Goal: Information Seeking & Learning: Learn about a topic

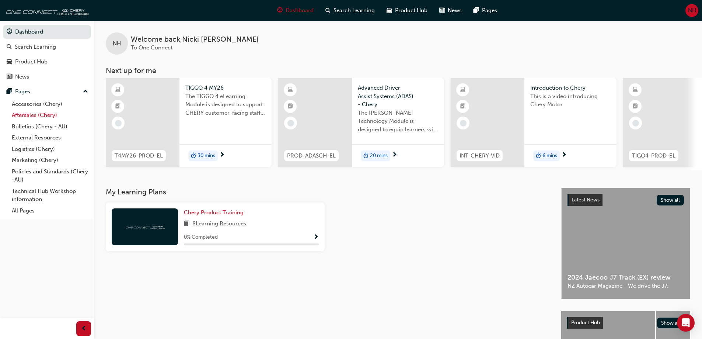
click at [39, 115] on link "Aftersales (Chery)" at bounding box center [50, 114] width 82 height 11
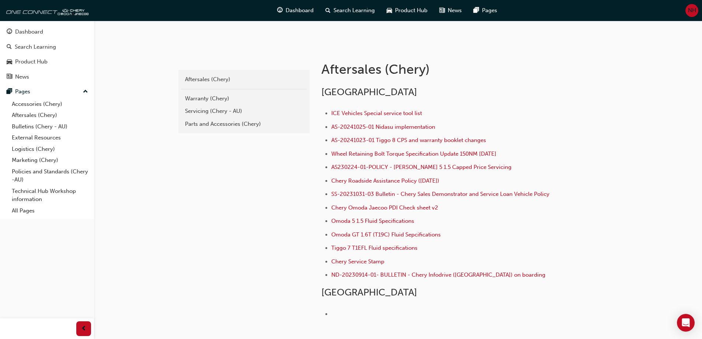
scroll to position [147, 0]
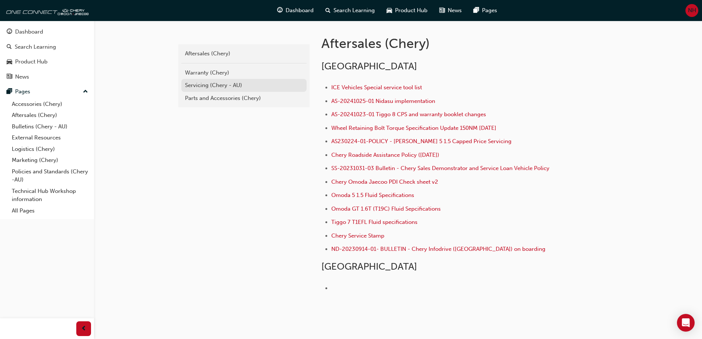
click at [195, 85] on div "Servicing (Chery - AU)" at bounding box center [244, 85] width 118 height 8
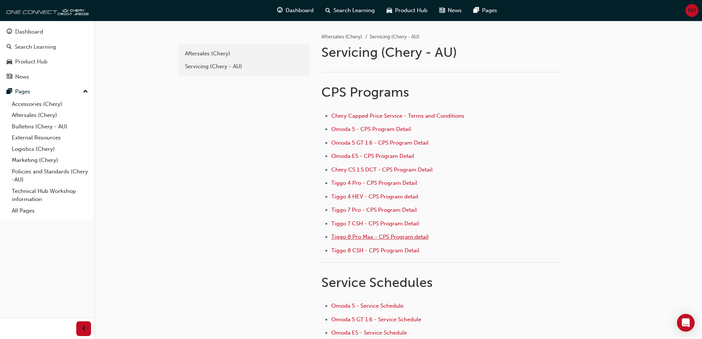
click at [389, 236] on span "Tiggo 8 Pro Max - CPS Program detail" at bounding box center [379, 236] width 97 height 7
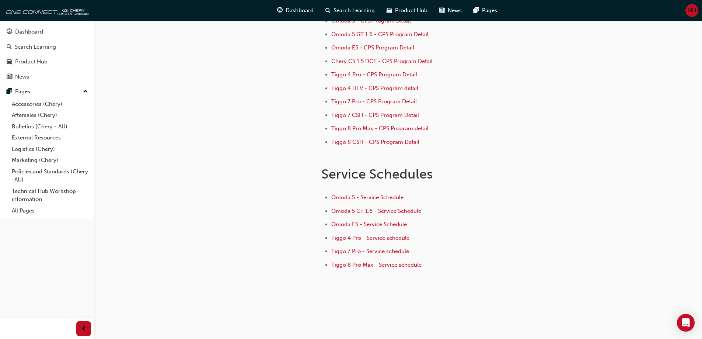
scroll to position [112, 0]
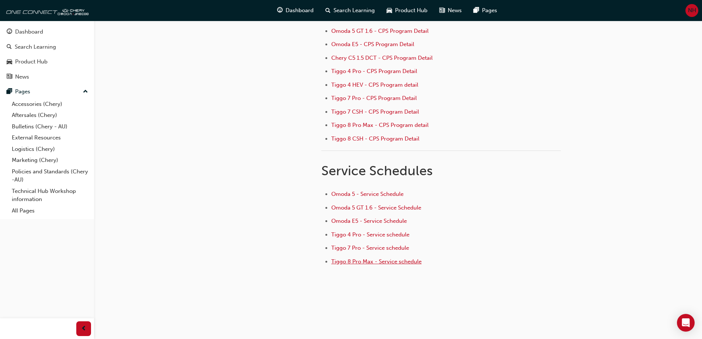
click at [368, 262] on span "Tiggo 8 Pro Max - Service schedule" at bounding box center [376, 261] width 90 height 7
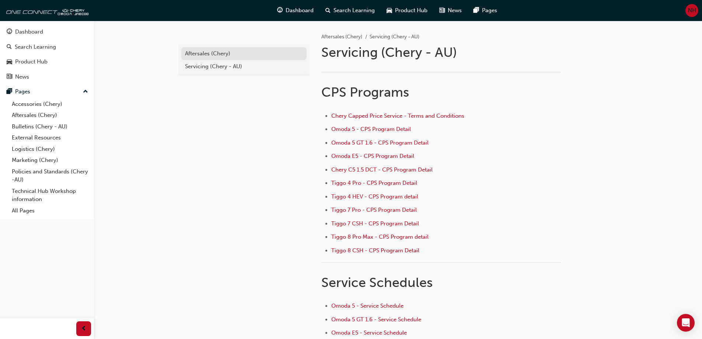
click at [205, 55] on div "Aftersales (Chery)" at bounding box center [244, 53] width 118 height 8
